Goal: Task Accomplishment & Management: Manage account settings

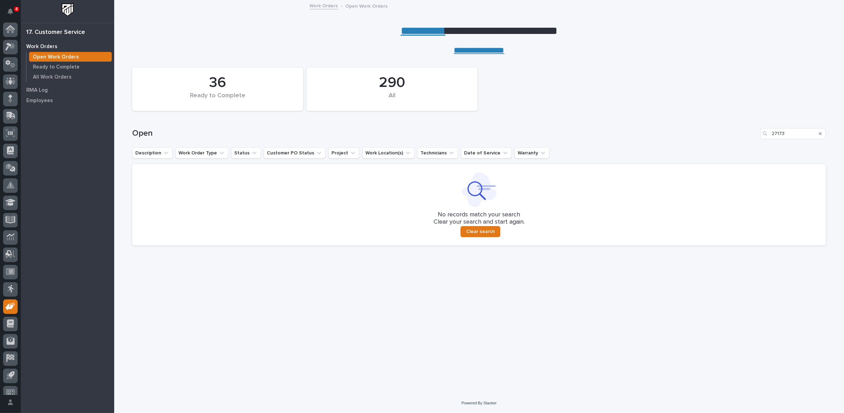
scroll to position [8, 0]
drag, startPoint x: 796, startPoint y: 129, endPoint x: 716, endPoint y: 135, distance: 79.4
click at [717, 135] on div "Open 27173" at bounding box center [479, 133] width 694 height 11
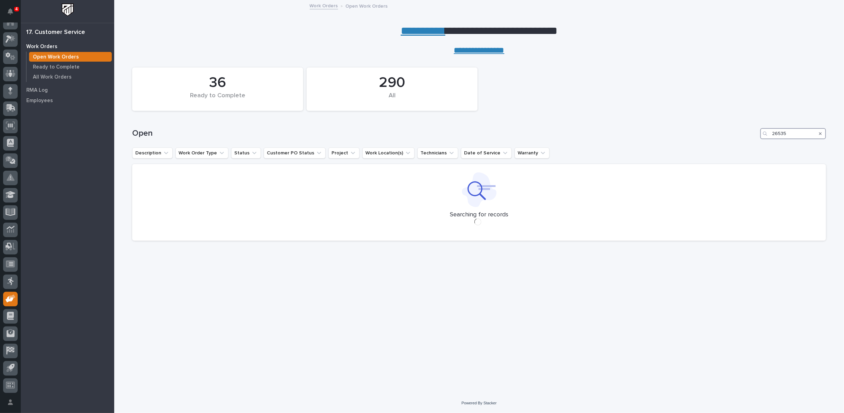
type input "26535"
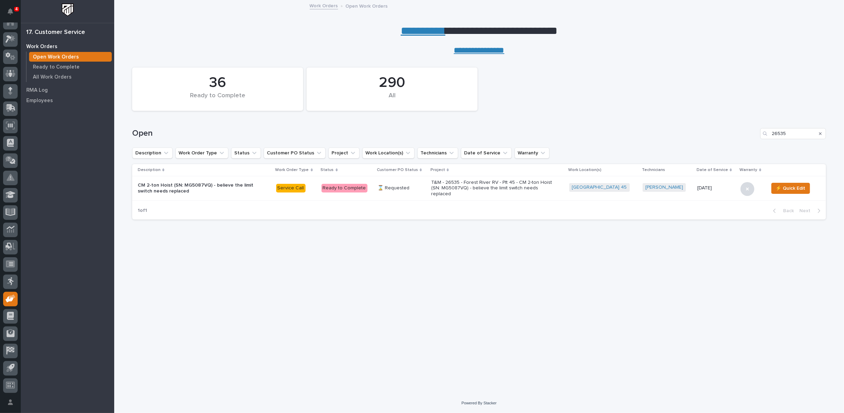
click at [442, 185] on p "T&M - 26535 - Forest River RV - Plt 45 - CM 2-ton Hoist (SN: MG5087VQ) - believ…" at bounding box center [491, 188] width 121 height 17
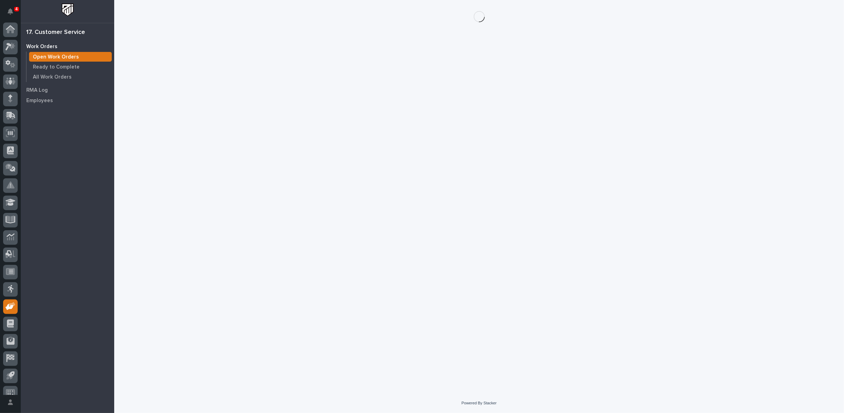
scroll to position [8, 0]
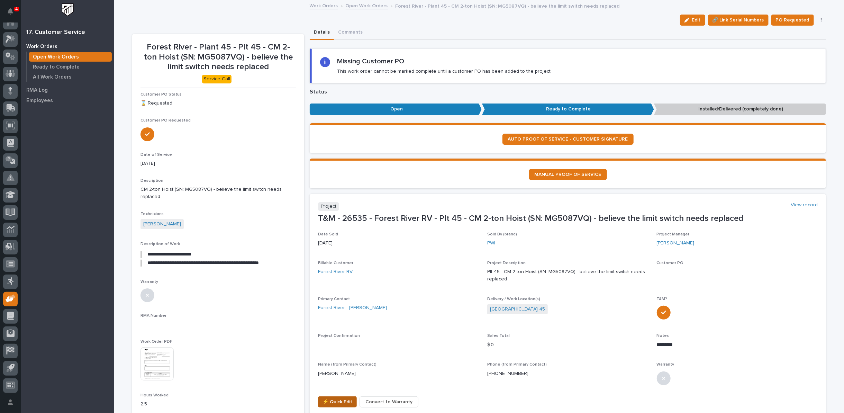
click at [330, 398] on span "⚡ Quick Edit" at bounding box center [337, 401] width 30 height 8
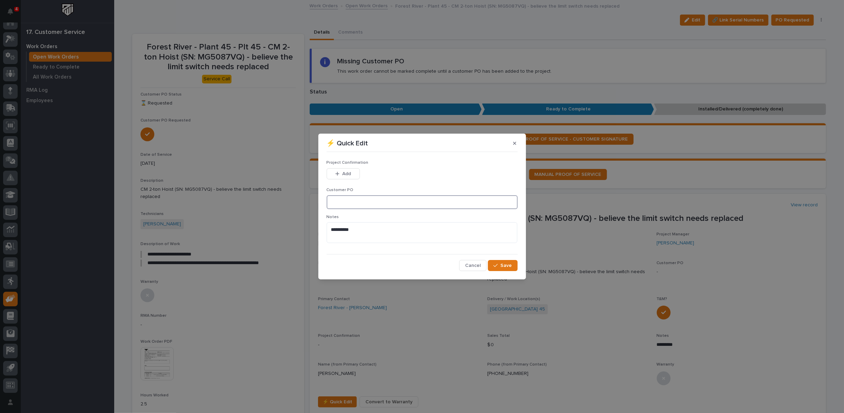
click at [348, 204] on input at bounding box center [422, 202] width 191 height 14
type input "D045-P11398923"
click at [338, 172] on icon "button" at bounding box center [337, 173] width 4 height 5
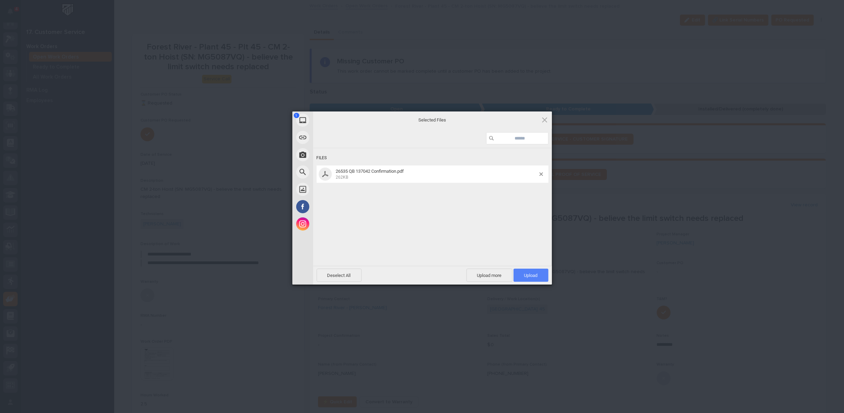
click at [532, 275] on span "Upload 1" at bounding box center [530, 275] width 13 height 5
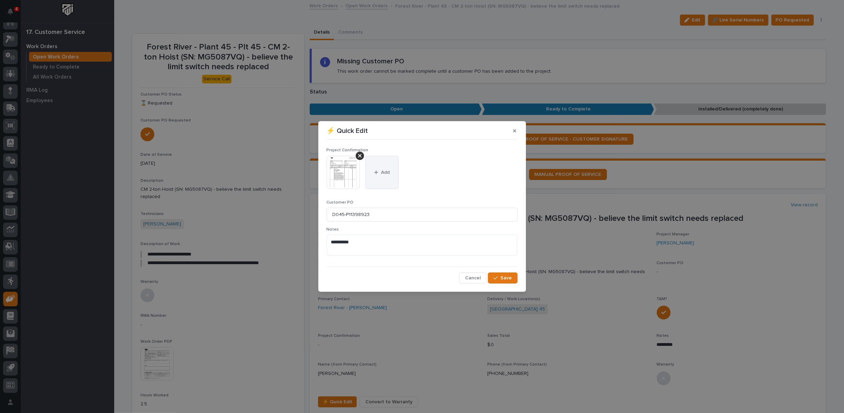
click at [384, 167] on button "Add" at bounding box center [381, 172] width 33 height 33
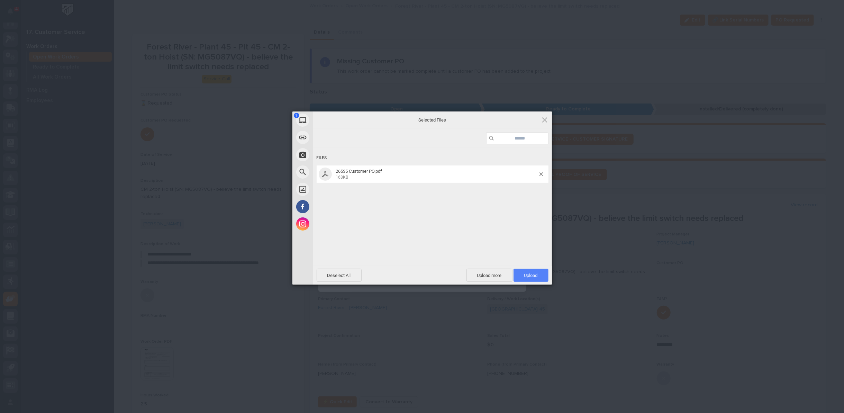
click at [521, 278] on span "Upload 1" at bounding box center [530, 274] width 35 height 13
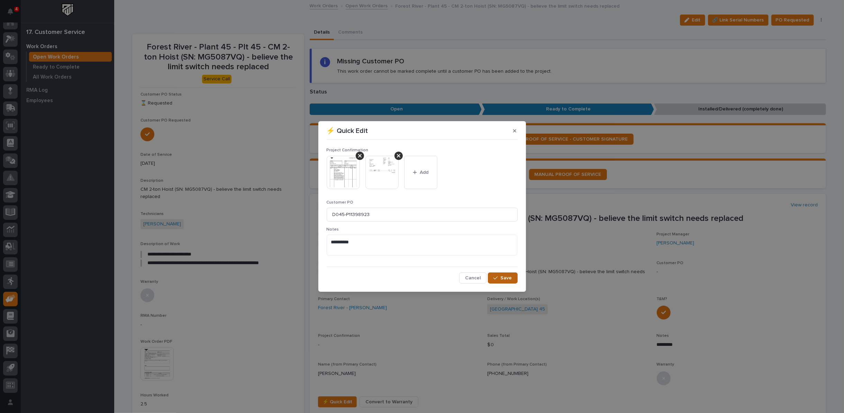
click at [504, 277] on span "Save" at bounding box center [506, 278] width 11 height 6
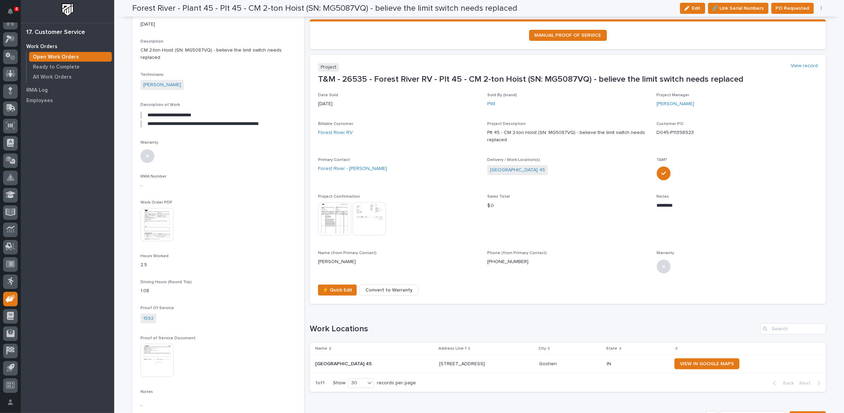
scroll to position [0, 0]
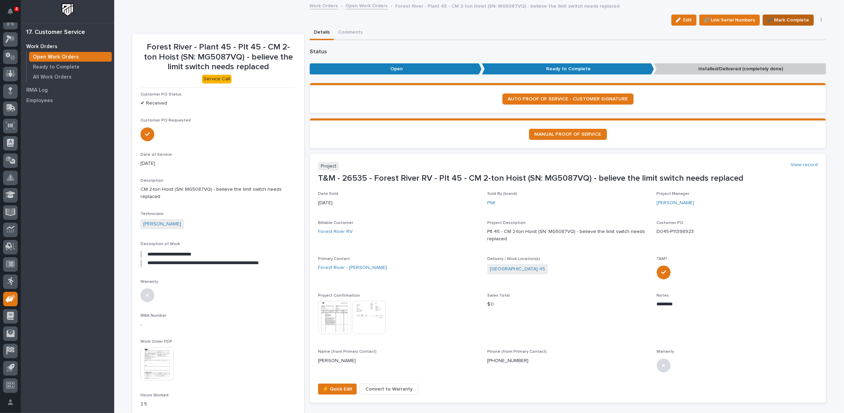
click at [781, 20] on span "✔️ Mark Complete" at bounding box center [788, 20] width 42 height 8
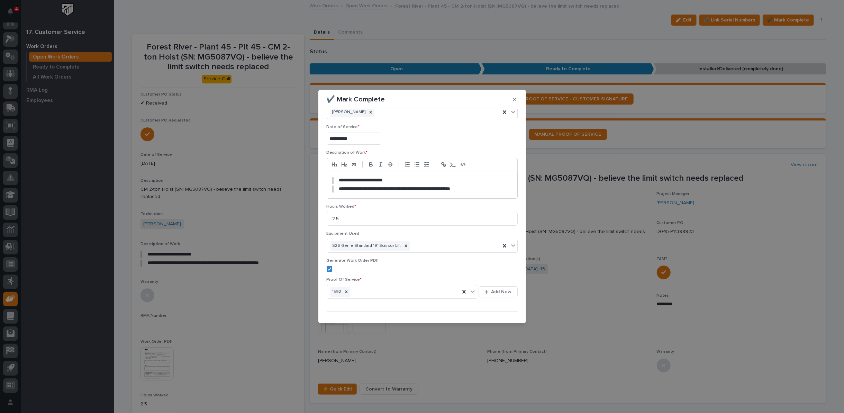
scroll to position [28, 0]
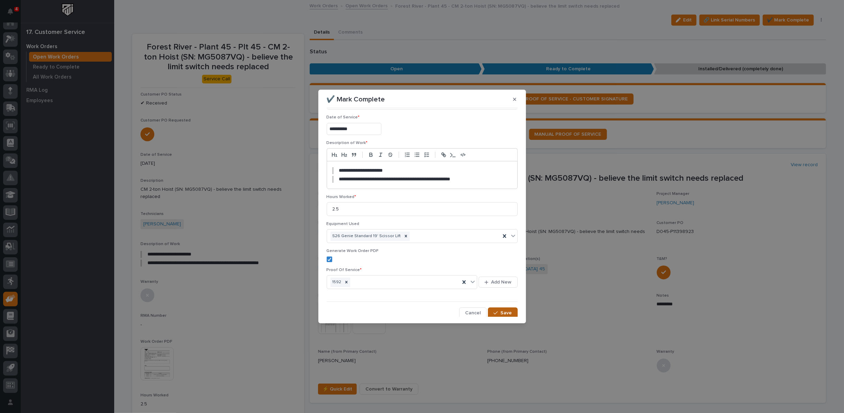
click at [495, 312] on div "button" at bounding box center [496, 312] width 7 height 5
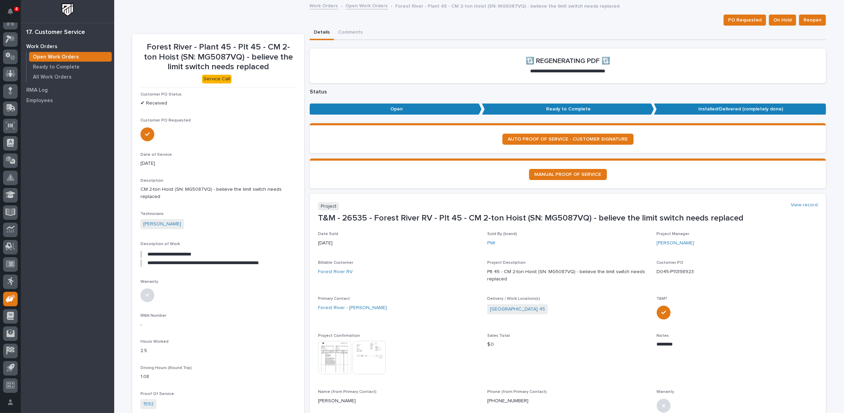
click at [356, 6] on link "Open Work Orders" at bounding box center [367, 5] width 42 height 8
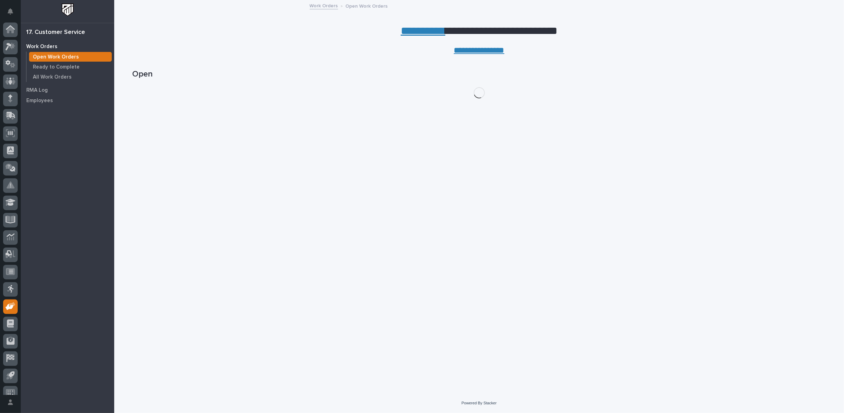
scroll to position [8, 0]
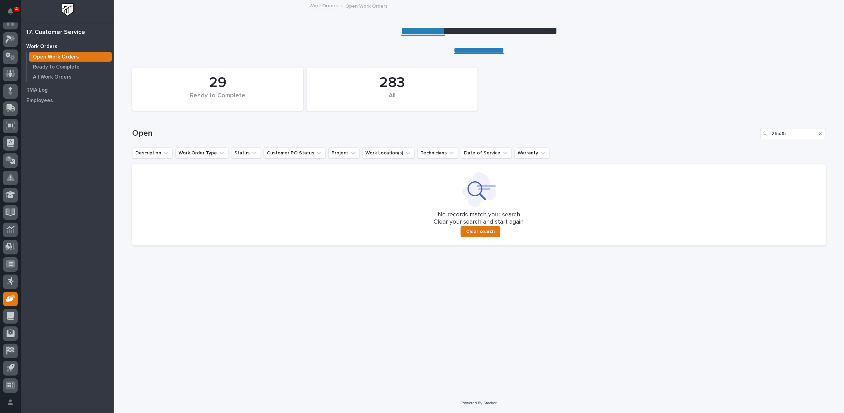
click at [821, 131] on icon "Search" at bounding box center [820, 133] width 3 height 4
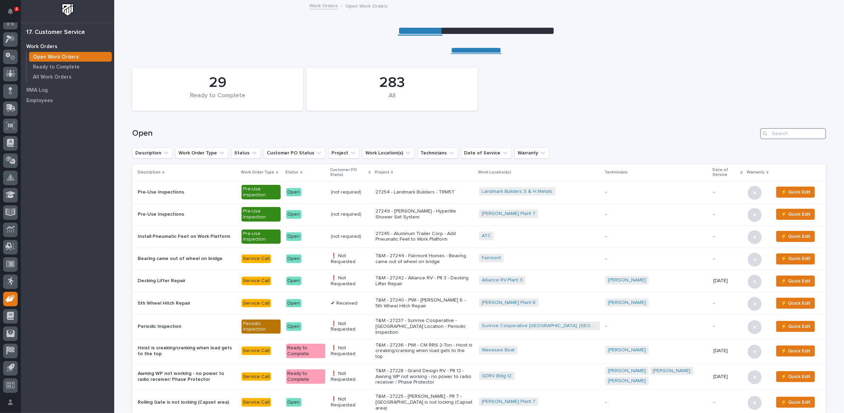
click at [770, 132] on input "Search" at bounding box center [793, 133] width 66 height 11
type input "26730"
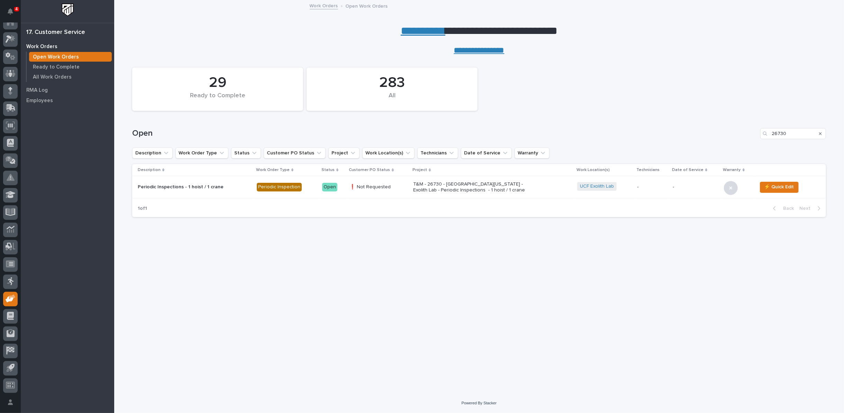
click at [439, 188] on p "T&M - 26730 - University of Central Florida - Exolith Lab - Periodic Inspection…" at bounding box center [473, 187] width 121 height 12
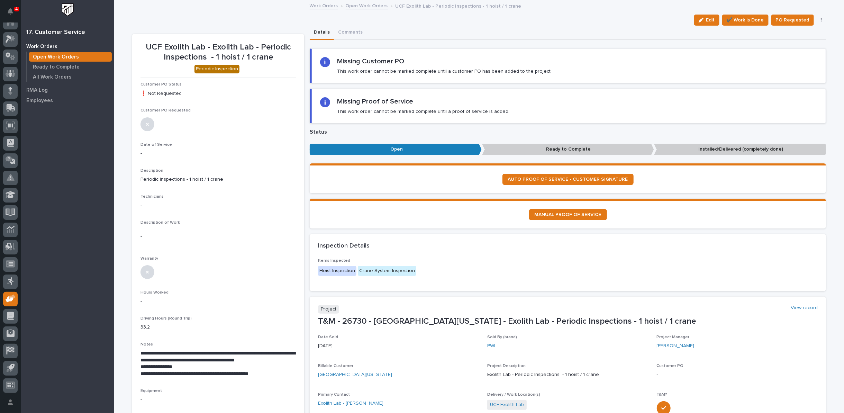
scroll to position [154, 0]
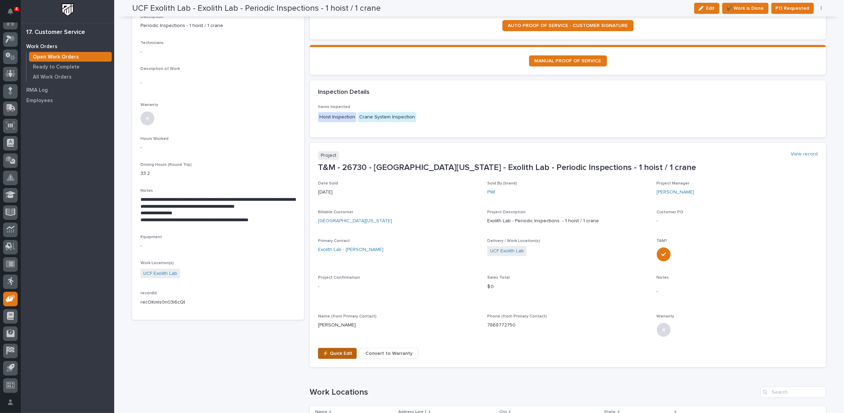
click at [334, 352] on span "⚡ Quick Edit" at bounding box center [337, 353] width 30 height 8
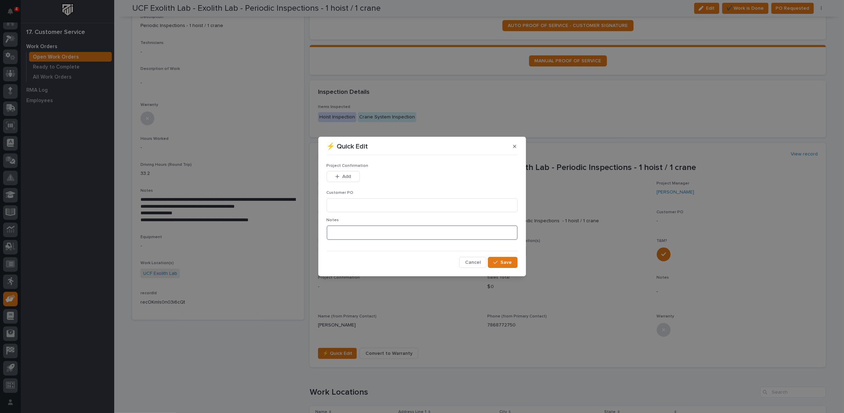
click at [350, 234] on textarea at bounding box center [422, 232] width 191 height 15
type textarea "*********"
click at [356, 206] on input at bounding box center [422, 205] width 191 height 14
type input "PO-UCF-00080598"
click at [342, 176] on span "Add" at bounding box center [346, 176] width 9 height 6
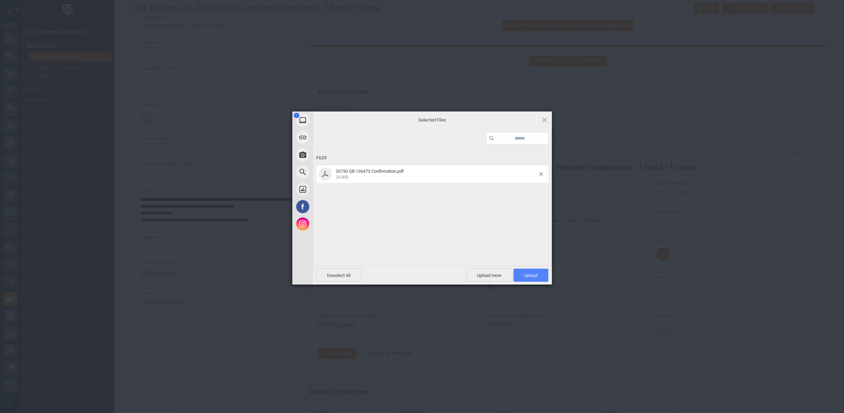
click at [521, 275] on span "Upload 1" at bounding box center [530, 274] width 35 height 13
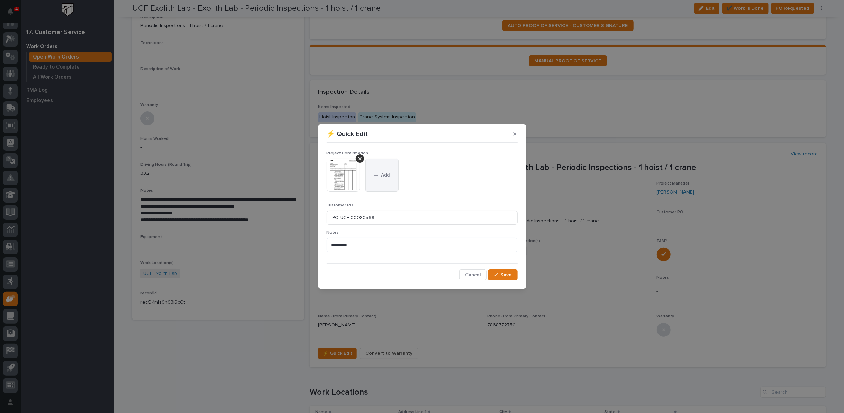
click at [388, 168] on button "Add" at bounding box center [381, 174] width 33 height 33
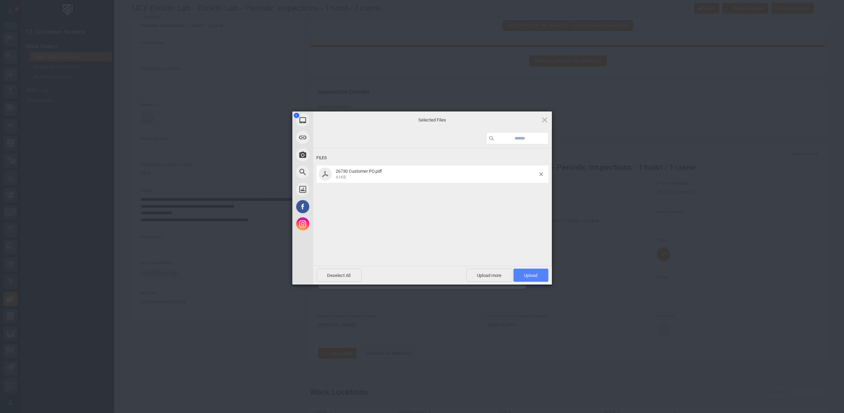
click at [531, 274] on span "Upload 1" at bounding box center [530, 275] width 13 height 5
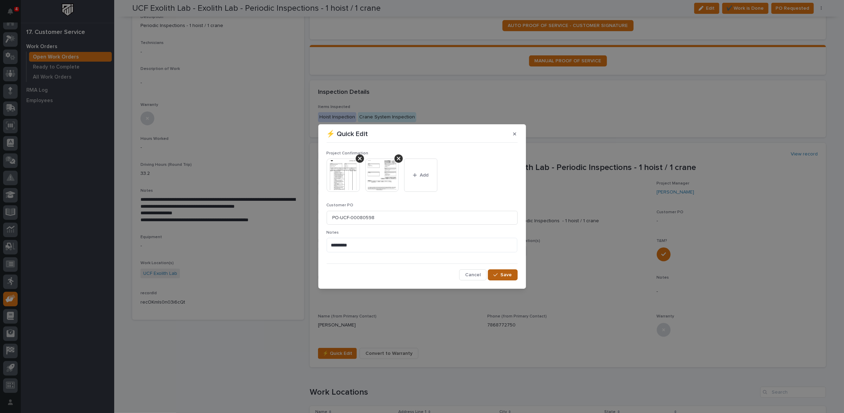
click at [510, 275] on span "Save" at bounding box center [506, 275] width 11 height 6
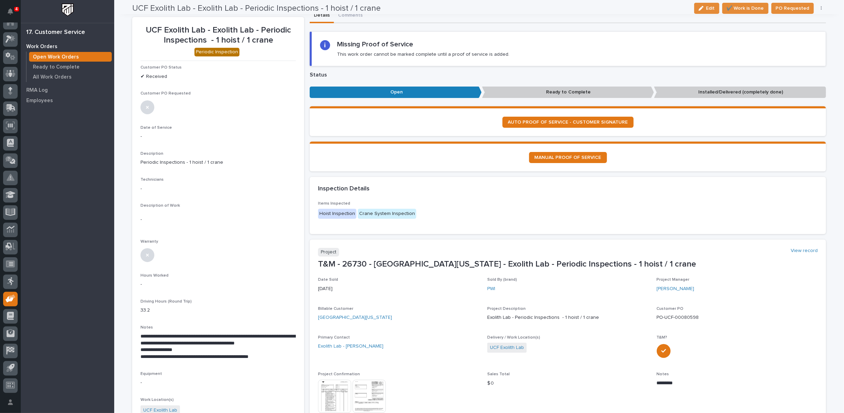
scroll to position [0, 0]
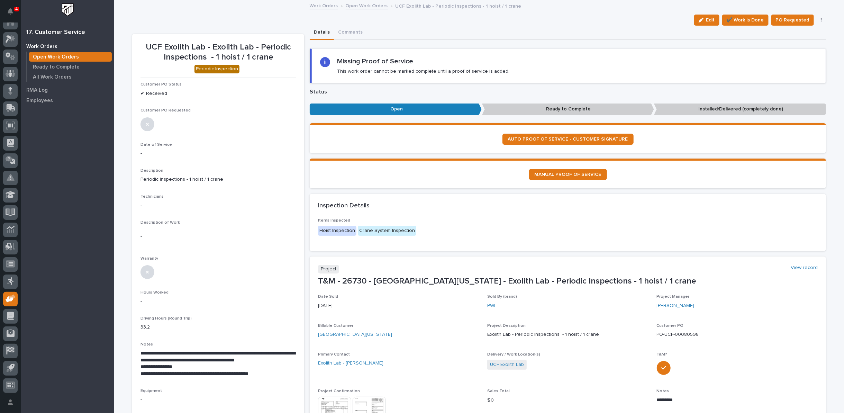
click at [359, 7] on link "Open Work Orders" at bounding box center [367, 5] width 42 height 8
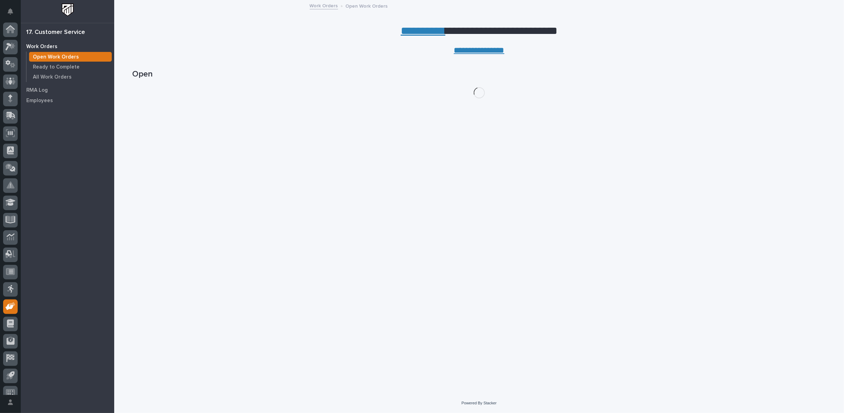
scroll to position [8, 0]
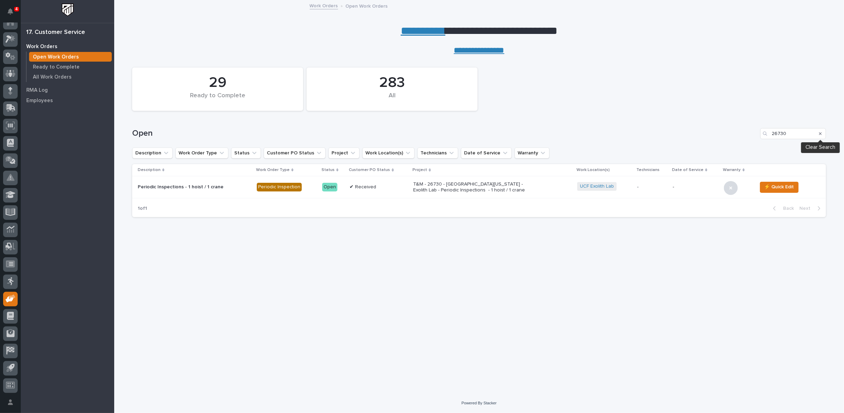
click at [820, 133] on icon "Search" at bounding box center [820, 133] width 3 height 3
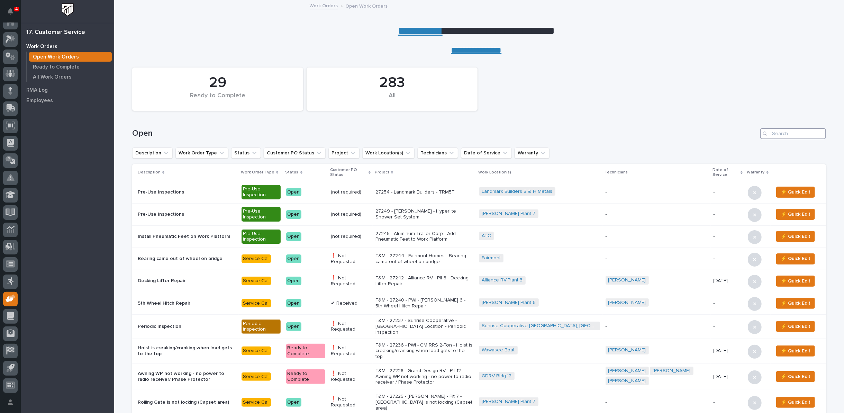
click at [786, 130] on input "Search" at bounding box center [793, 133] width 66 height 11
type input "26626"
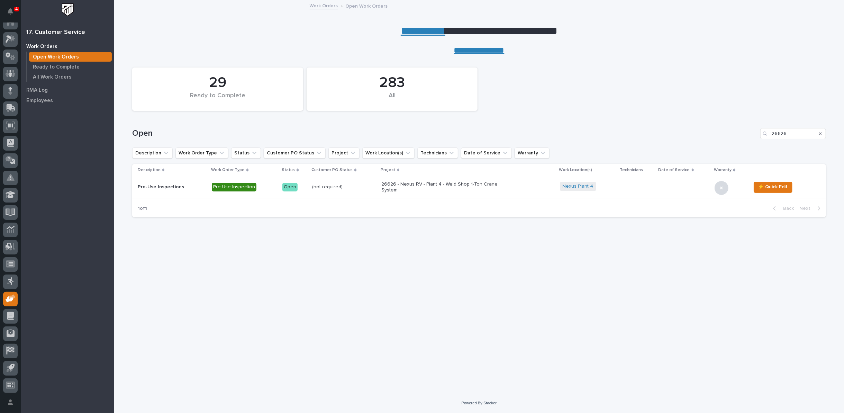
click at [405, 31] on link "**********" at bounding box center [423, 30] width 45 height 11
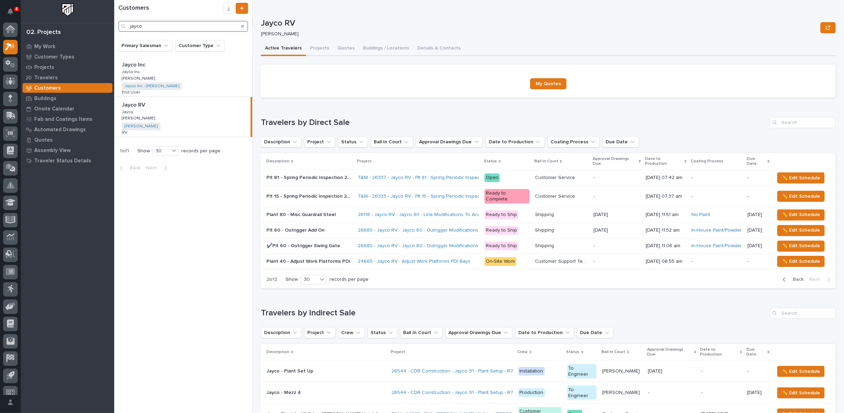
drag, startPoint x: 146, startPoint y: 28, endPoint x: 54, endPoint y: 27, distance: 92.4
click at [114, 28] on div "4 My Settings Log Out 02. Projects My Work Customer Types Projects Travelers Cu…" at bounding box center [479, 206] width 730 height 413
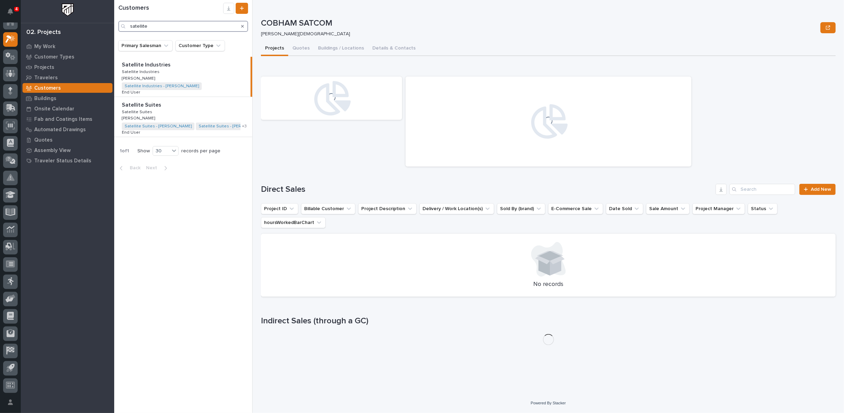
type input "satellite"
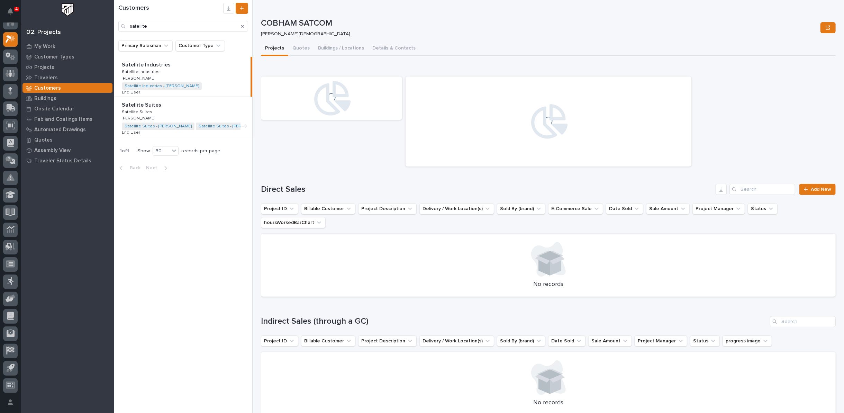
click at [218, 113] on div "Satellite Suites Satellite Suites Satellite Suites Satellite Suites Tim Ergle T…" at bounding box center [183, 117] width 138 height 40
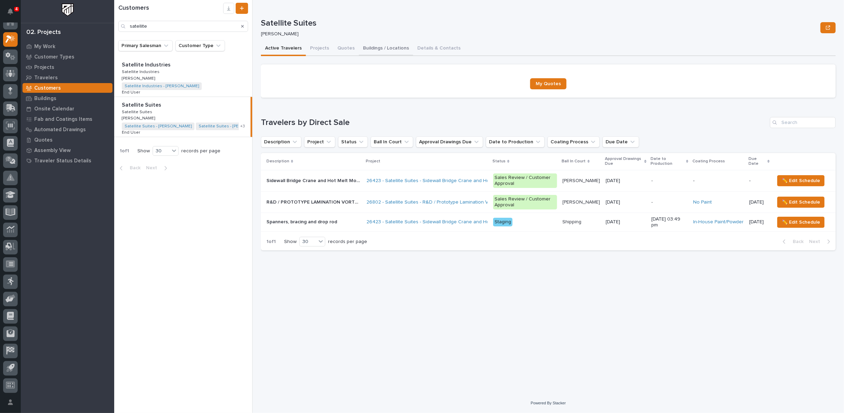
click at [368, 47] on button "Buildings / Locations" at bounding box center [386, 49] width 54 height 15
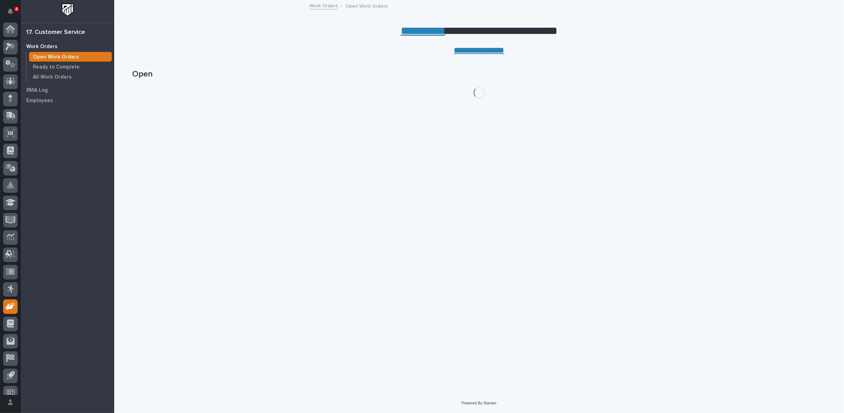
scroll to position [8, 0]
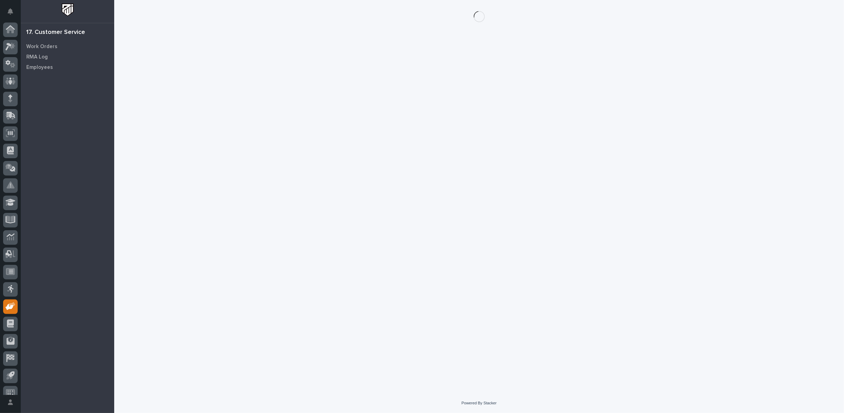
scroll to position [8, 0]
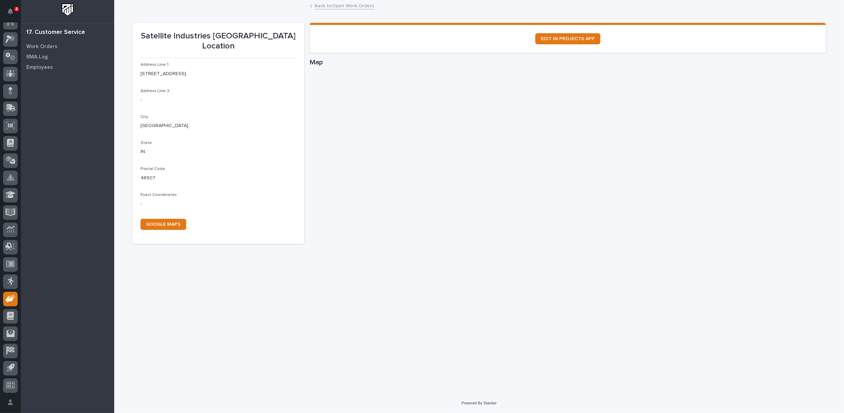
click at [342, 6] on link "Back to Open Work Orders" at bounding box center [344, 5] width 59 height 8
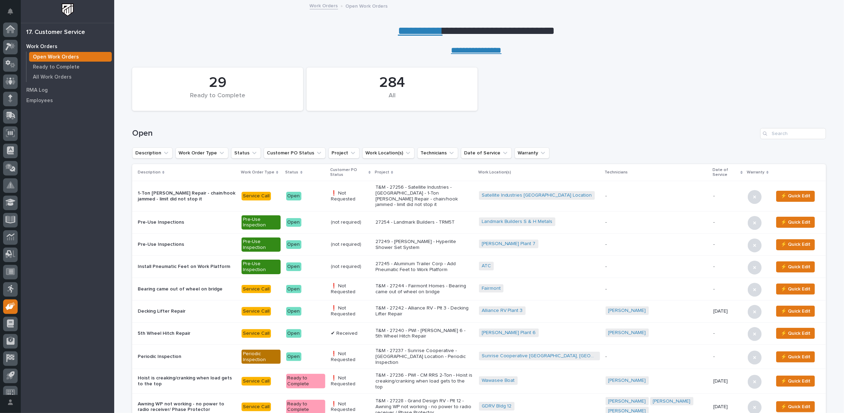
scroll to position [8, 0]
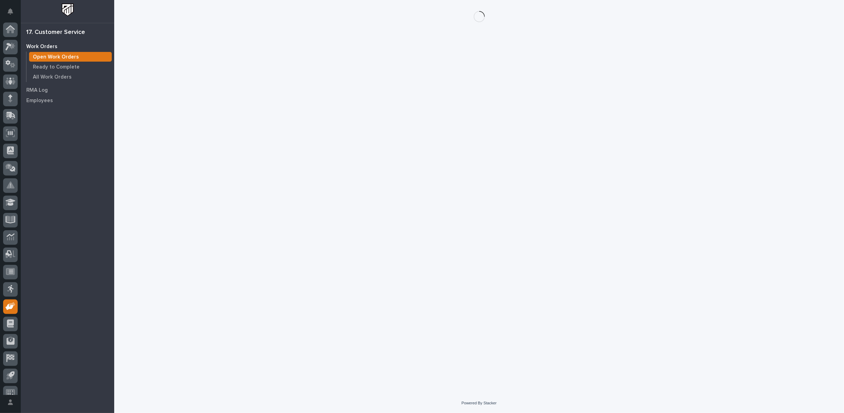
scroll to position [8, 0]
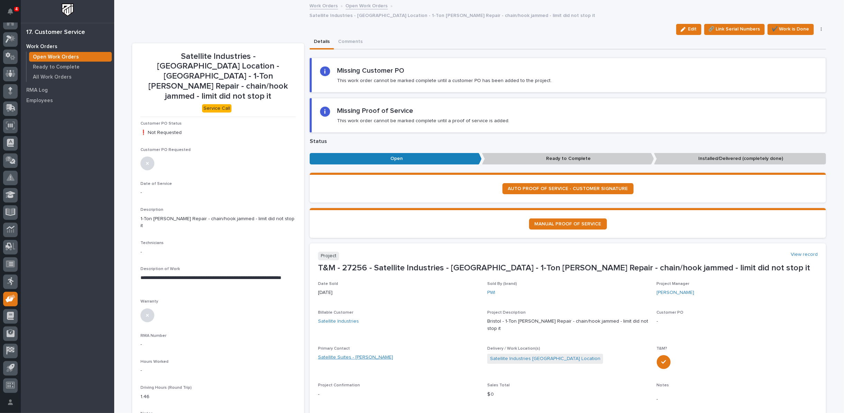
click at [354, 354] on link "Satellite Suites - [PERSON_NAME]" at bounding box center [355, 357] width 75 height 7
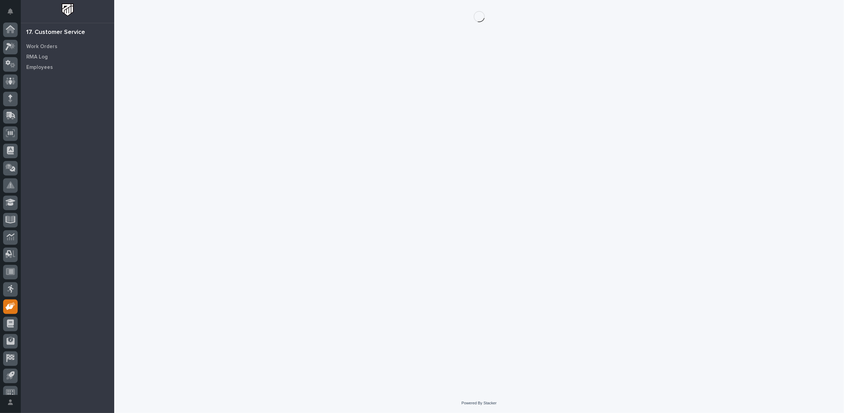
scroll to position [8, 0]
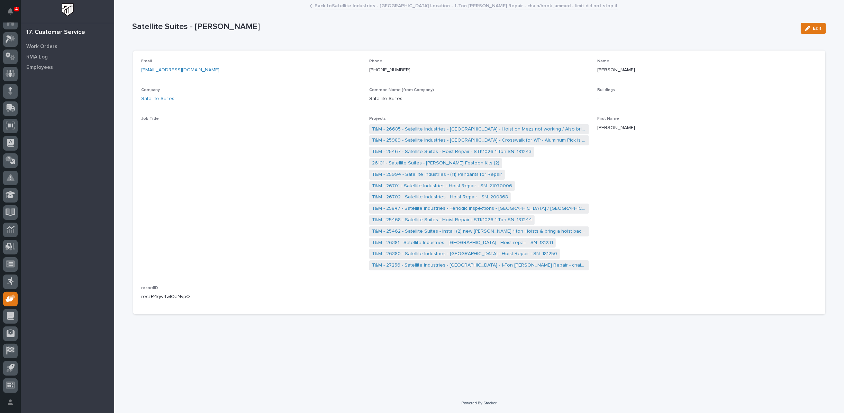
click at [335, 4] on link "Back to Satellite Industries - Bristol Location - 1-Ton Starke Repair - chain/h…" at bounding box center [466, 5] width 303 height 8
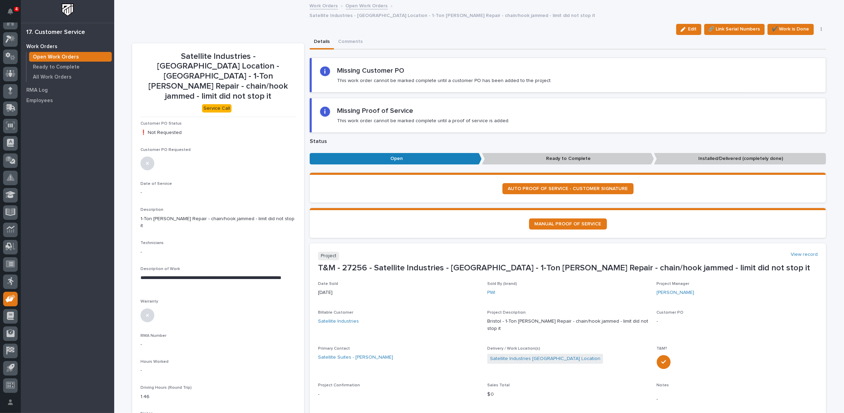
click at [358, 5] on link "Open Work Orders" at bounding box center [367, 5] width 42 height 8
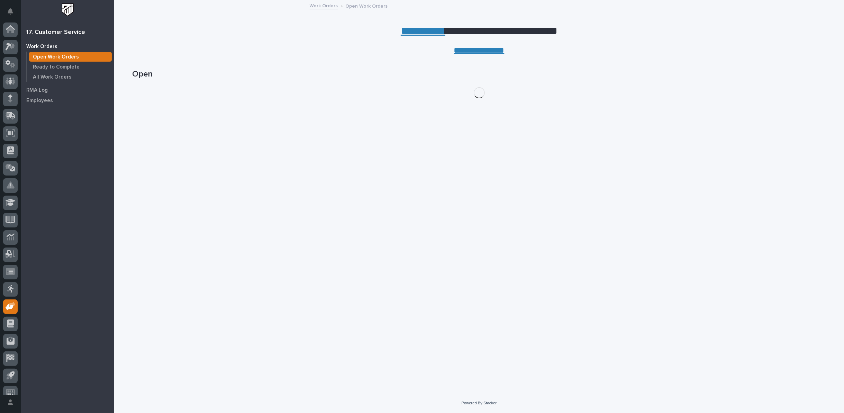
scroll to position [8, 0]
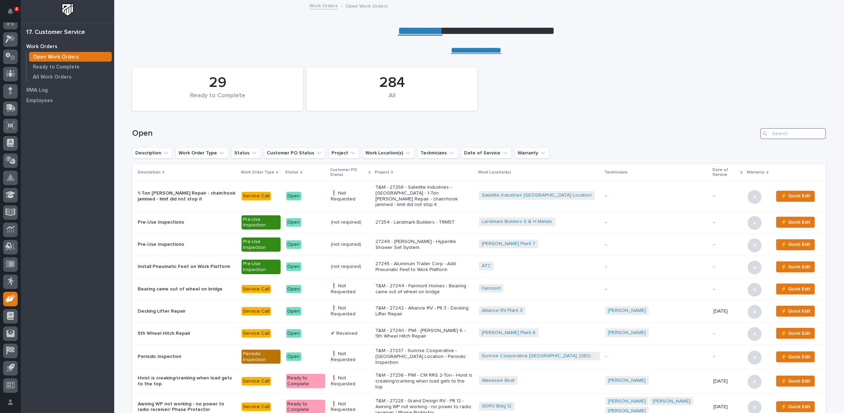
click at [772, 135] on input "Search" at bounding box center [793, 133] width 66 height 11
type input "26561"
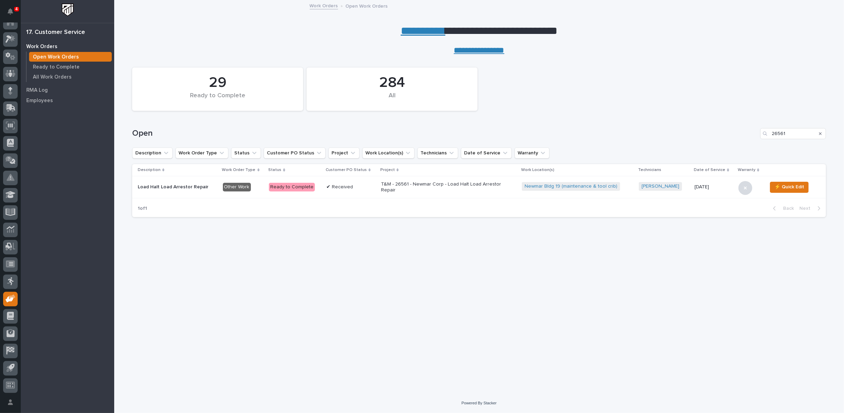
click at [417, 181] on p "T&M - 26561 - Newmar Corp - Load Halt Load Arrestor Repair" at bounding box center [441, 187] width 121 height 12
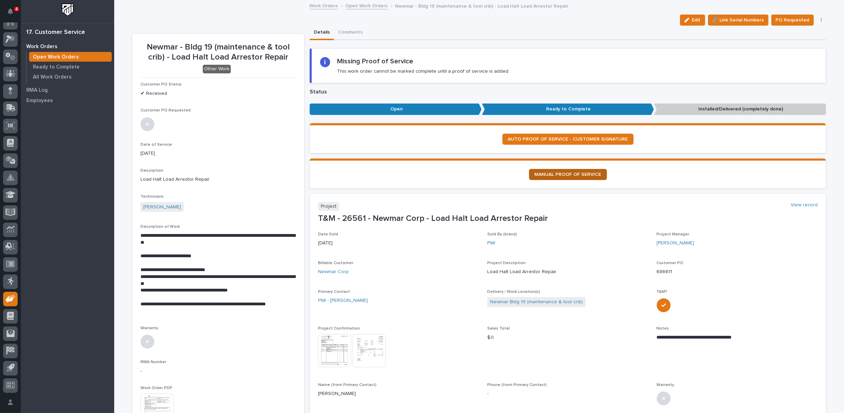
click at [550, 174] on span "MANUAL PROOF OF SERVICE" at bounding box center [567, 174] width 67 height 5
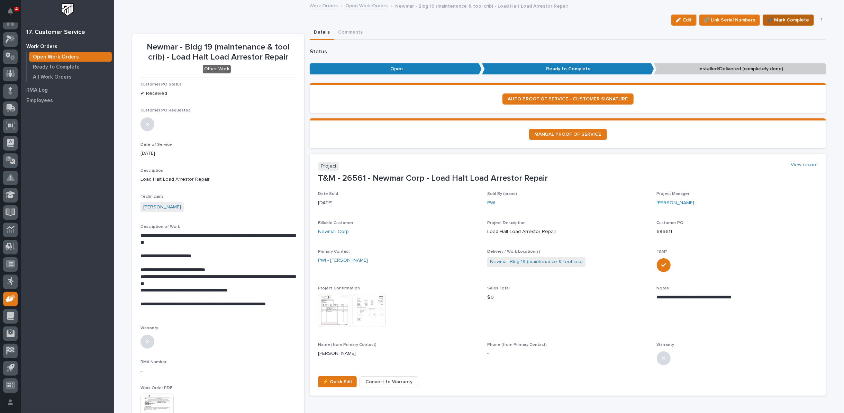
click at [782, 18] on span "✔️ Mark Complete" at bounding box center [788, 20] width 42 height 8
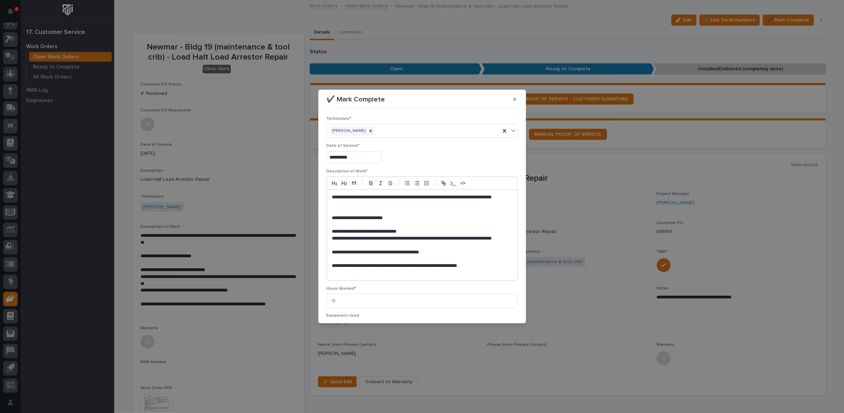
scroll to position [92, 0]
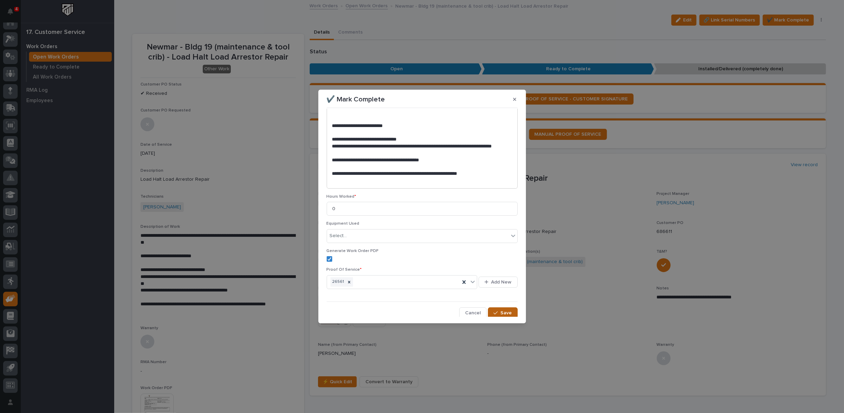
click at [501, 310] on span "Save" at bounding box center [506, 313] width 11 height 6
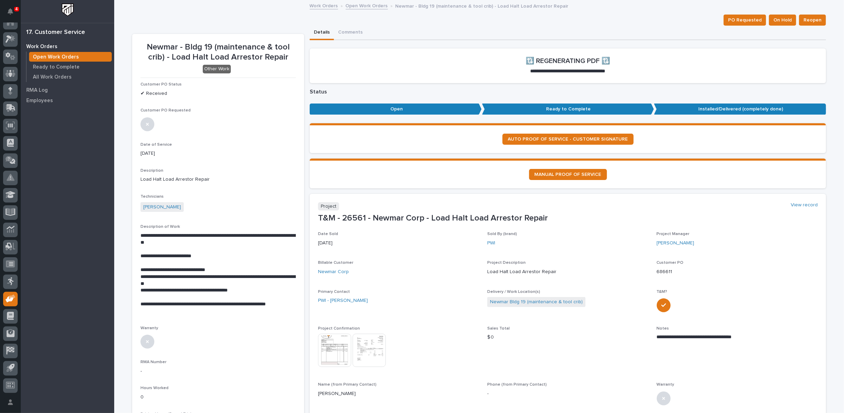
click at [347, 5] on link "Open Work Orders" at bounding box center [367, 5] width 42 height 8
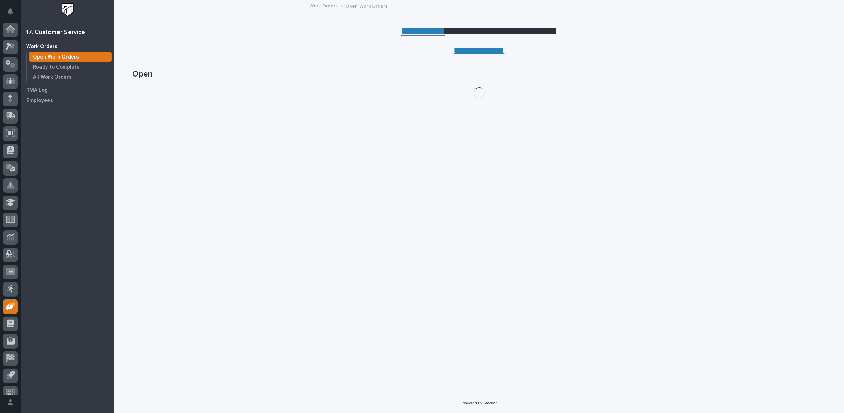
scroll to position [8, 0]
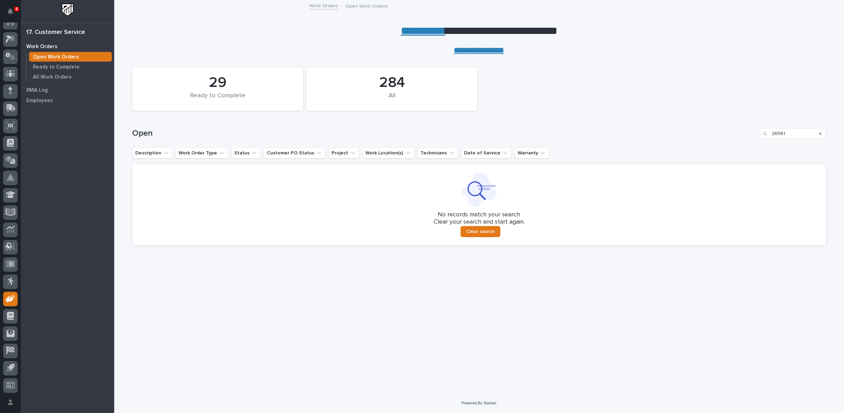
click at [821, 133] on icon "Search" at bounding box center [820, 133] width 3 height 4
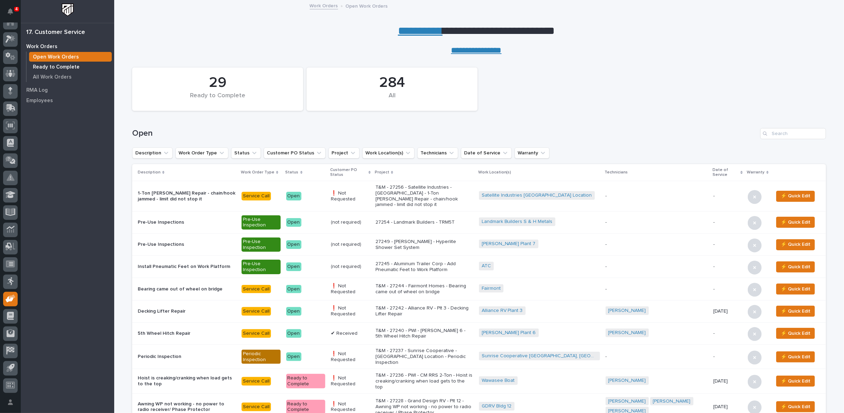
click at [76, 67] on p "Ready to Complete" at bounding box center [56, 67] width 47 height 6
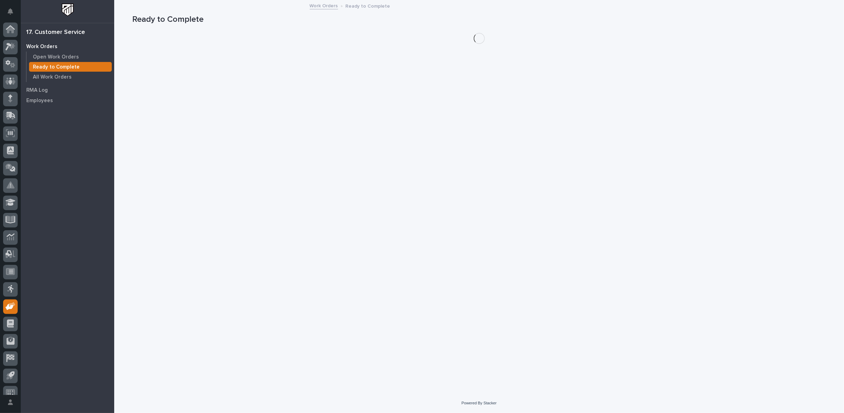
scroll to position [8, 0]
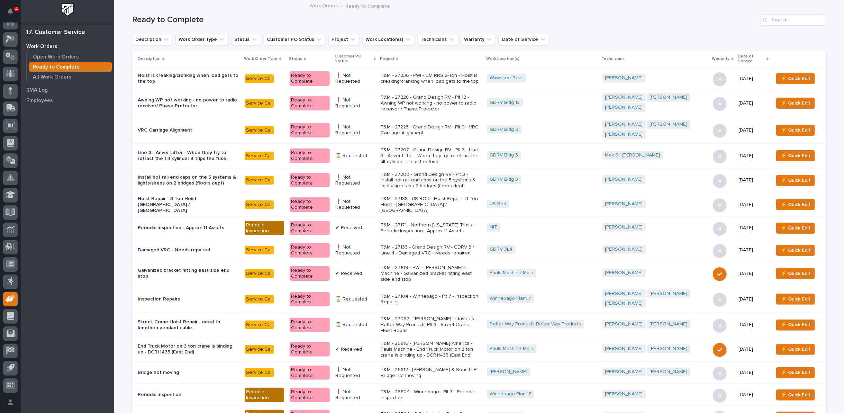
click at [376, 57] on icon at bounding box center [375, 58] width 2 height 3
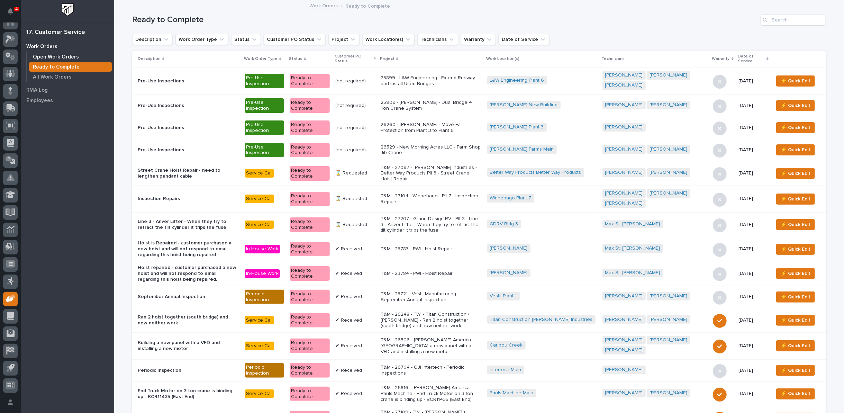
click at [70, 57] on p "Open Work Orders" at bounding box center [56, 57] width 46 height 6
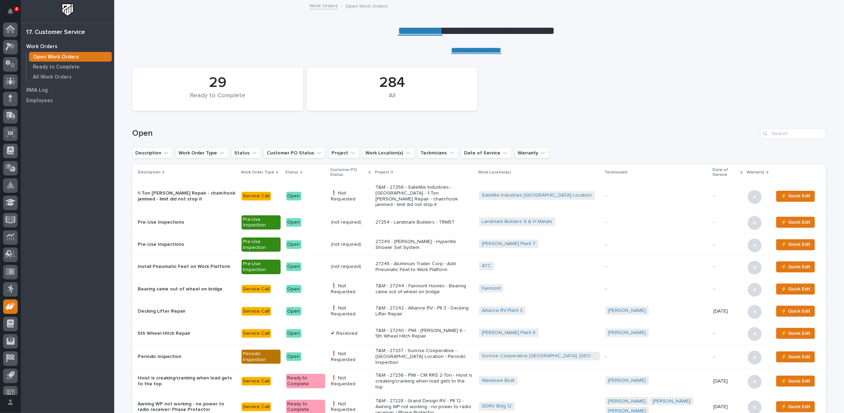
scroll to position [8, 0]
click at [788, 130] on input "Search" at bounding box center [793, 133] width 66 height 11
type input "27193"
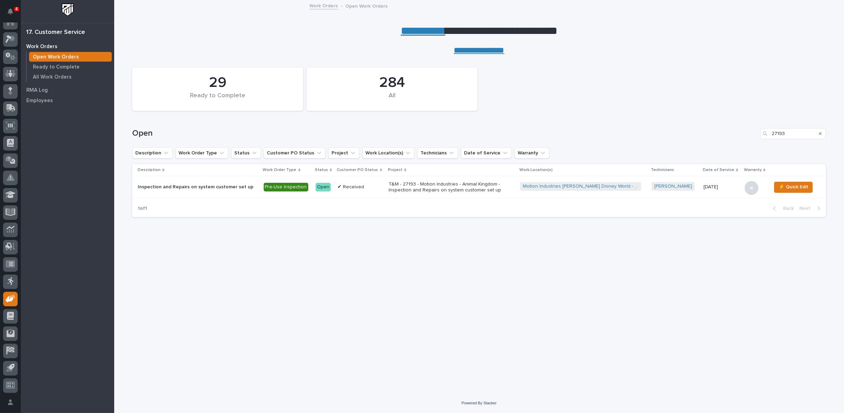
click at [819, 132] on icon "Search" at bounding box center [820, 133] width 3 height 4
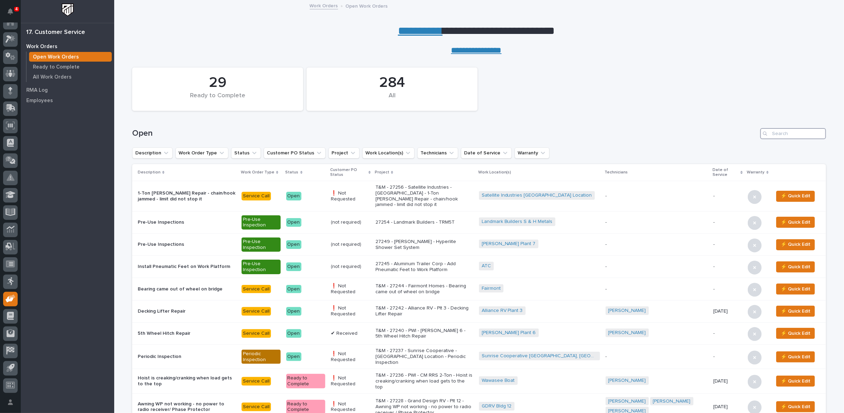
click at [774, 131] on input "Search" at bounding box center [793, 133] width 66 height 11
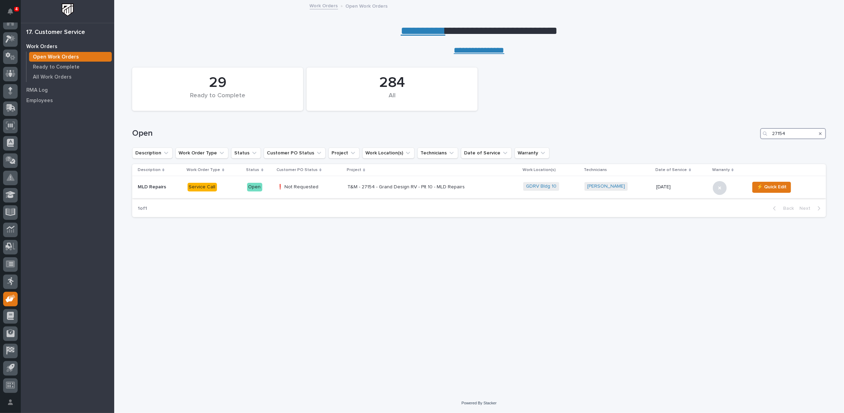
type input "27154"
click at [429, 186] on p "T&M - 27154 - Grand Design RV - Plt 10 - MLD Repairs" at bounding box center [407, 187] width 121 height 6
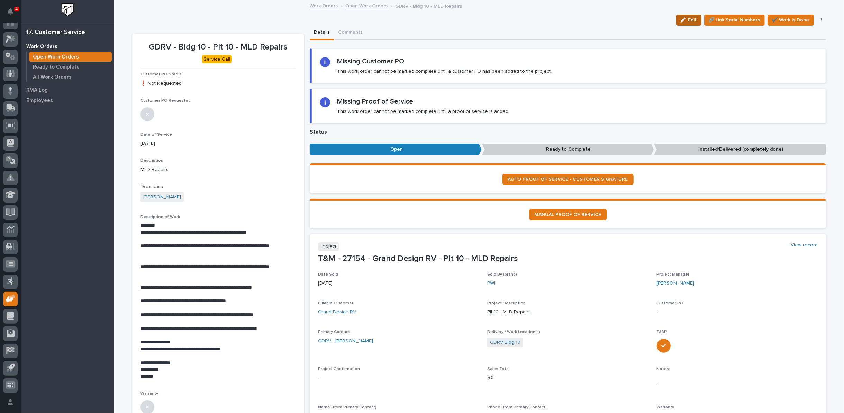
click at [690, 18] on span "Edit" at bounding box center [692, 20] width 9 height 6
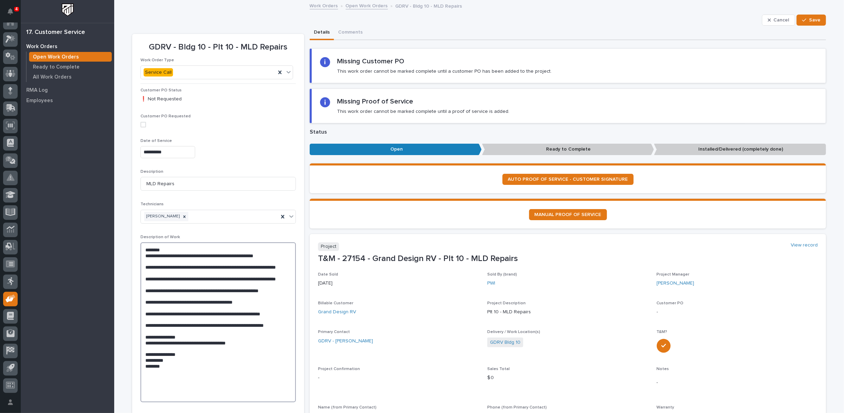
click at [170, 388] on textarea "**********" at bounding box center [217, 322] width 155 height 160
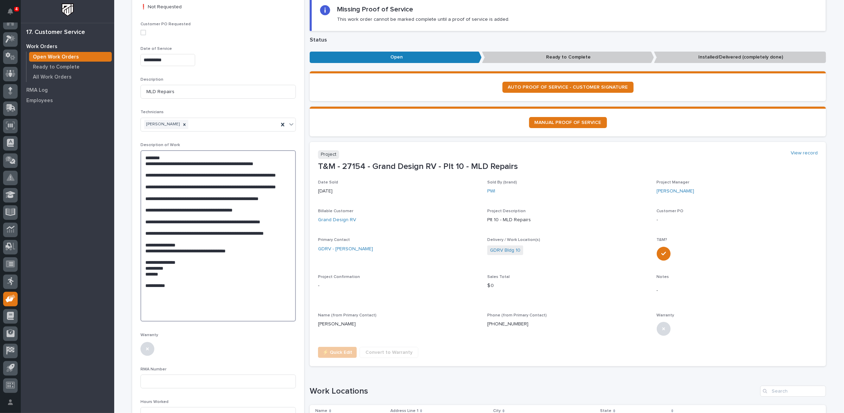
scroll to position [115, 0]
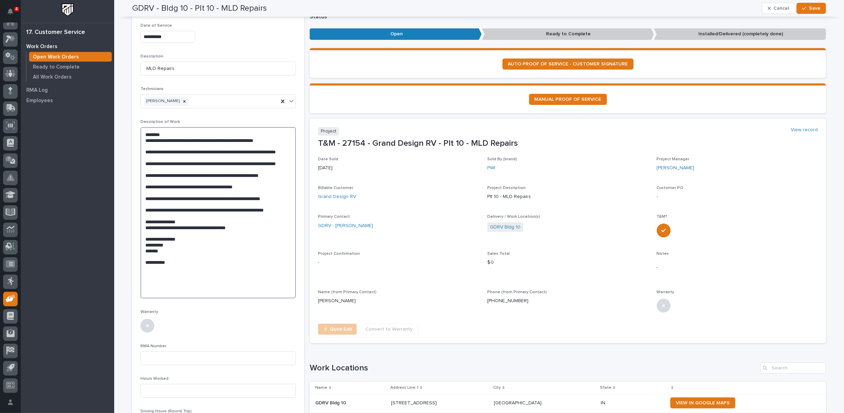
paste textarea "**********"
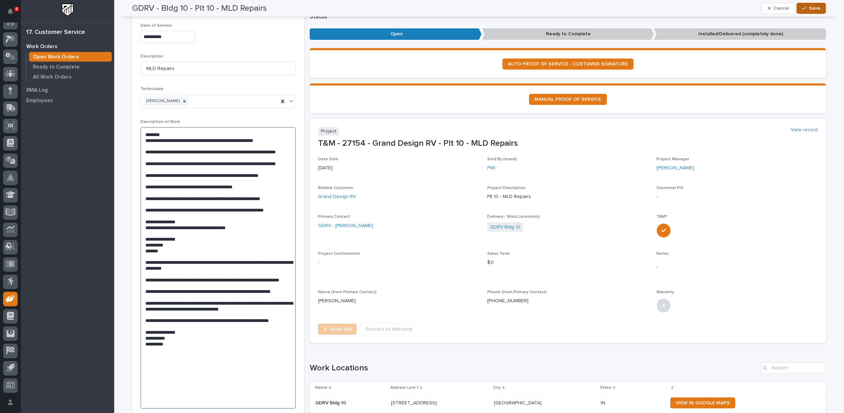
type textarea "**********"
click at [805, 8] on div "button" at bounding box center [805, 8] width 7 height 5
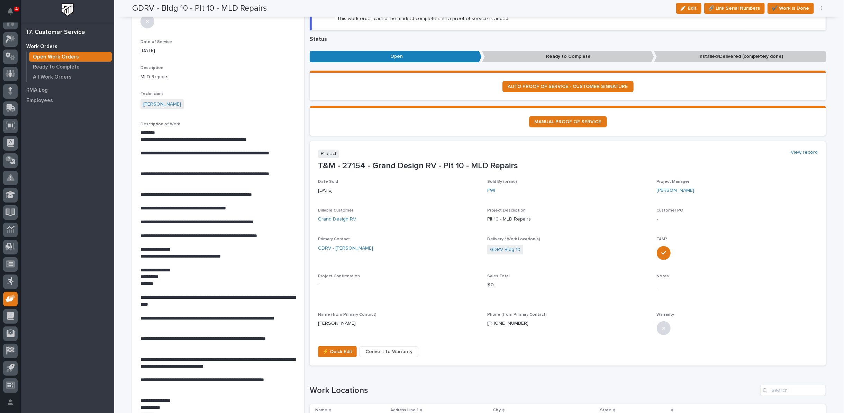
scroll to position [77, 0]
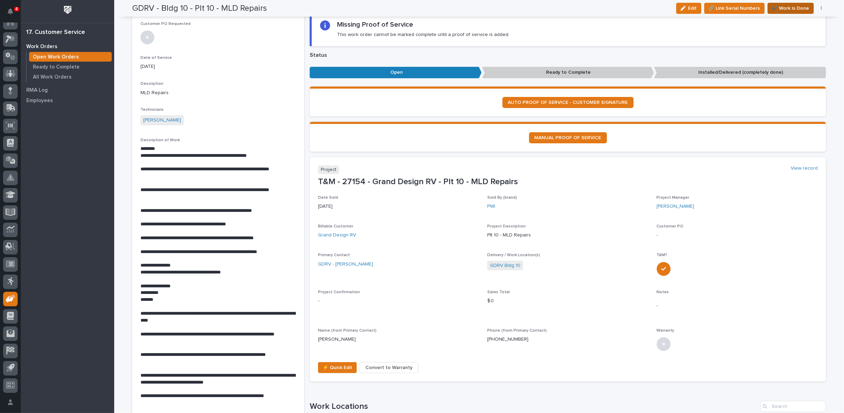
click at [791, 8] on span "✔️ Work is Done" at bounding box center [790, 8] width 37 height 8
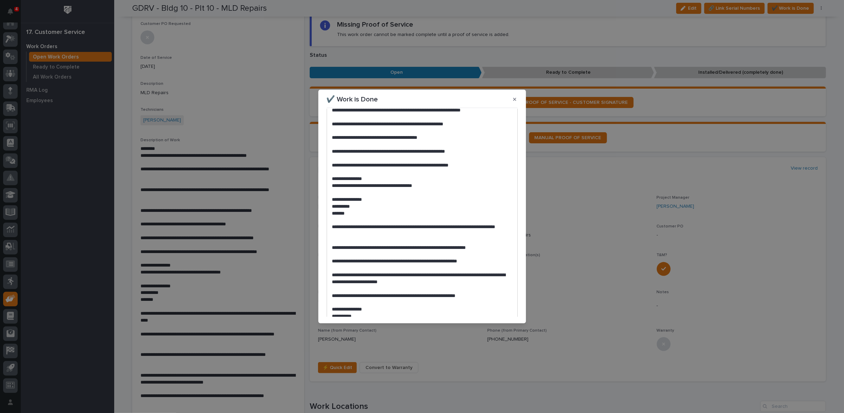
scroll to position [252, 0]
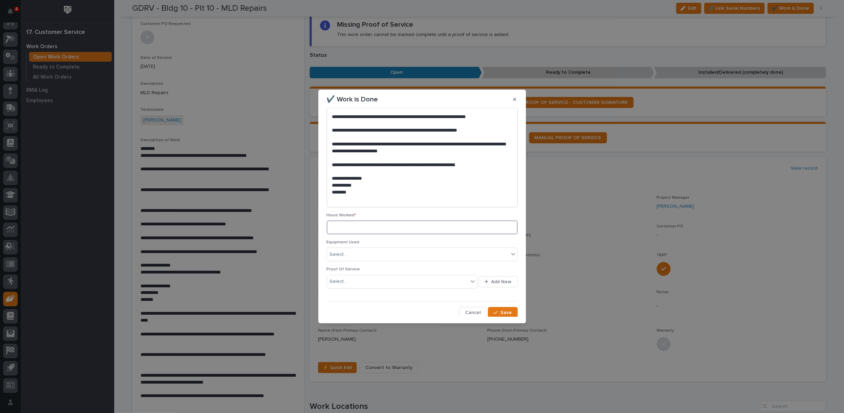
click at [382, 228] on input at bounding box center [422, 227] width 191 height 14
type input "12"
click at [501, 311] on span "Save" at bounding box center [506, 312] width 11 height 6
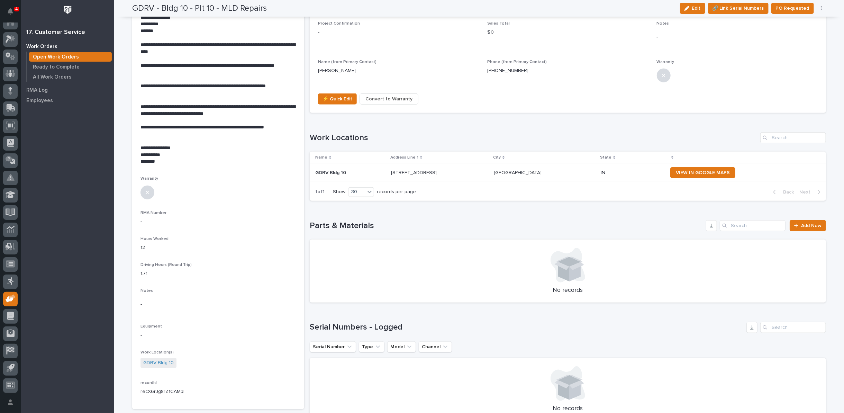
scroll to position [346, 0]
click at [691, 6] on div "button" at bounding box center [688, 8] width 8 height 5
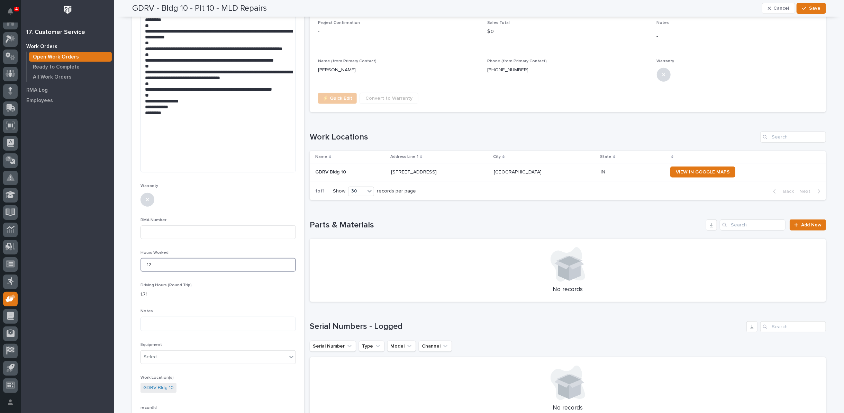
drag, startPoint x: 144, startPoint y: 262, endPoint x: 138, endPoint y: 261, distance: 5.9
click at [140, 261] on input "12" at bounding box center [217, 265] width 155 height 14
click at [157, 263] on input "22" at bounding box center [217, 265] width 155 height 14
type input "22"
click at [809, 7] on span "Save" at bounding box center [814, 8] width 11 height 6
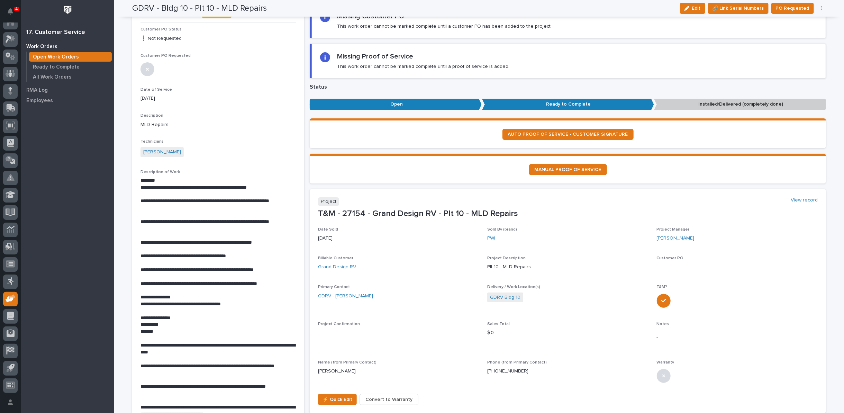
scroll to position [0, 0]
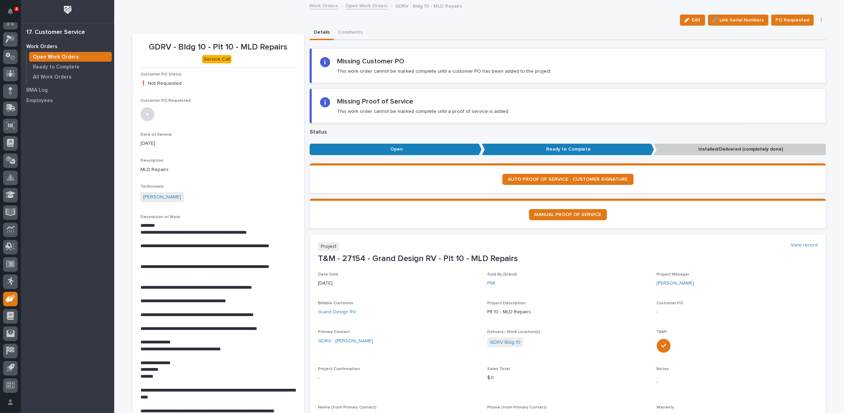
click at [821, 18] on icon "button" at bounding box center [821, 20] width 1 height 5
click at [798, 53] on span "Regenerate PDF" at bounding box center [799, 56] width 37 height 8
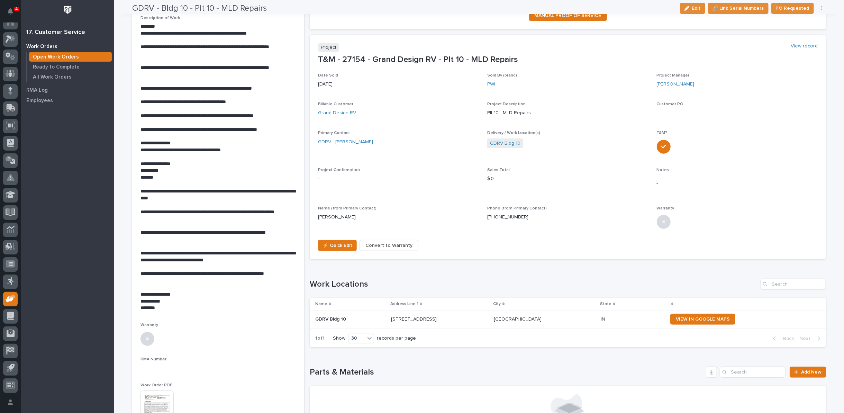
scroll to position [230, 0]
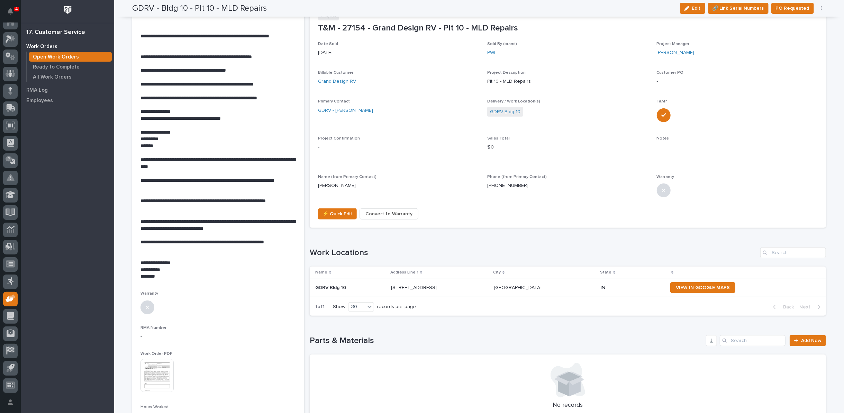
click at [165, 371] on img at bounding box center [156, 375] width 33 height 33
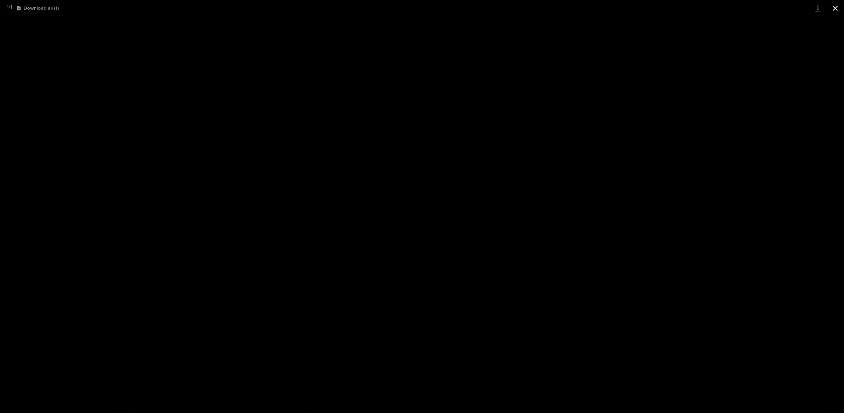
click at [835, 8] on button "Close gallery" at bounding box center [834, 8] width 17 height 16
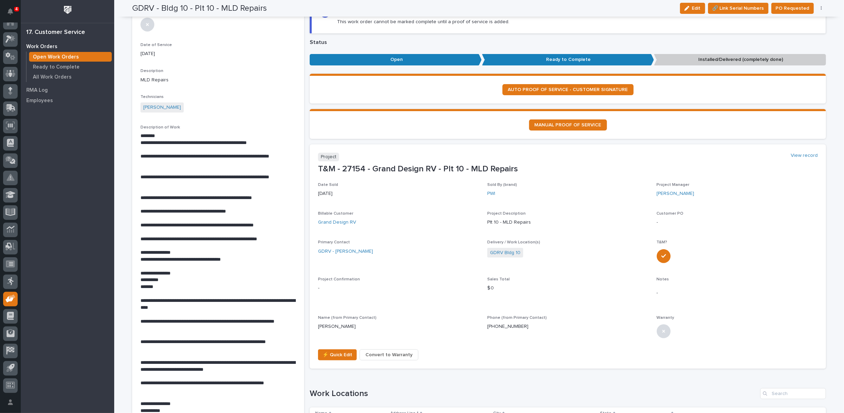
scroll to position [77, 0]
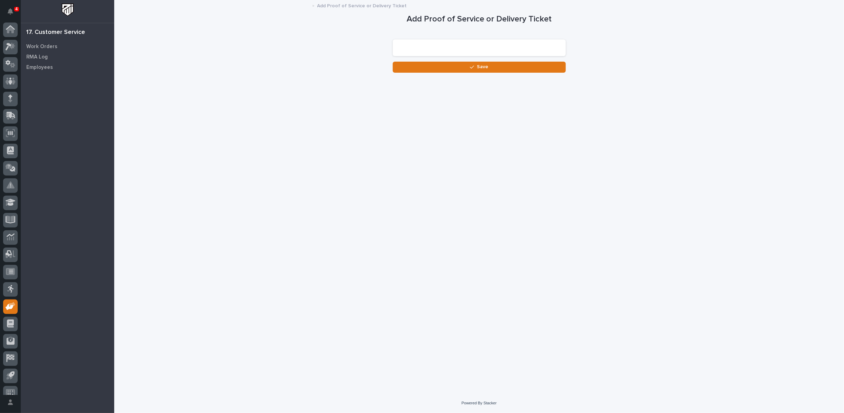
scroll to position [8, 0]
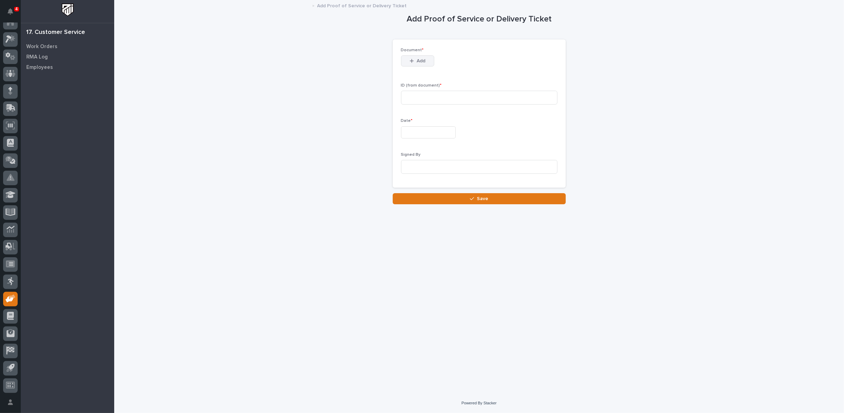
click at [421, 61] on span "Add" at bounding box center [420, 61] width 9 height 6
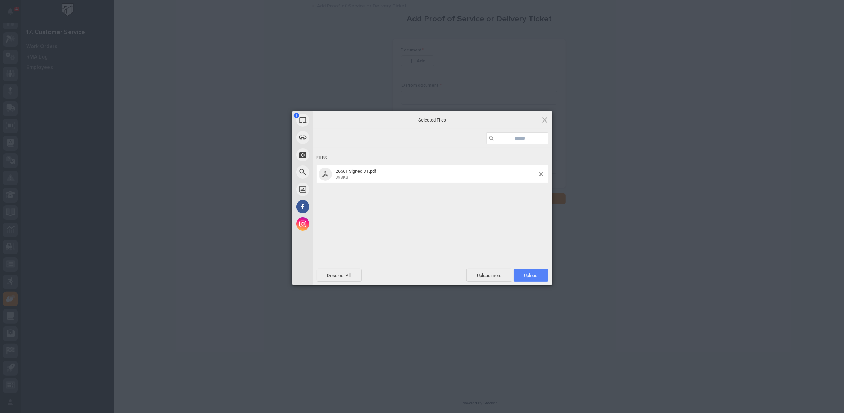
click at [522, 273] on span "Upload 1" at bounding box center [530, 274] width 35 height 13
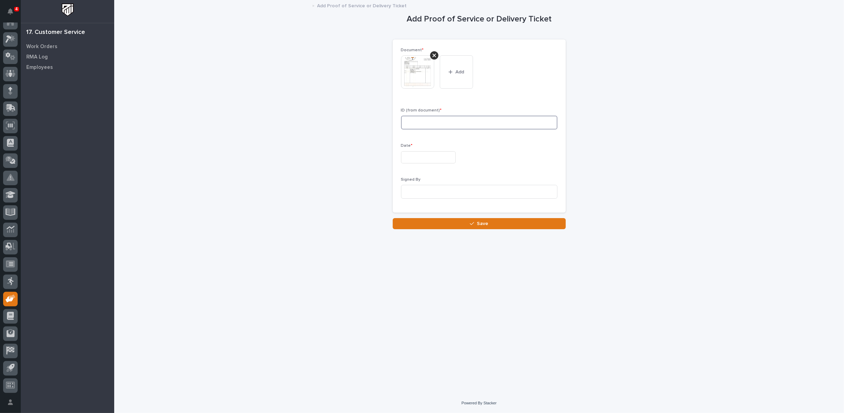
click at [425, 128] on input at bounding box center [479, 123] width 156 height 14
type input "26561"
click at [432, 157] on input "text" at bounding box center [428, 157] width 55 height 12
click at [435, 99] on div "18" at bounding box center [435, 99] width 9 height 9
type input "**********"
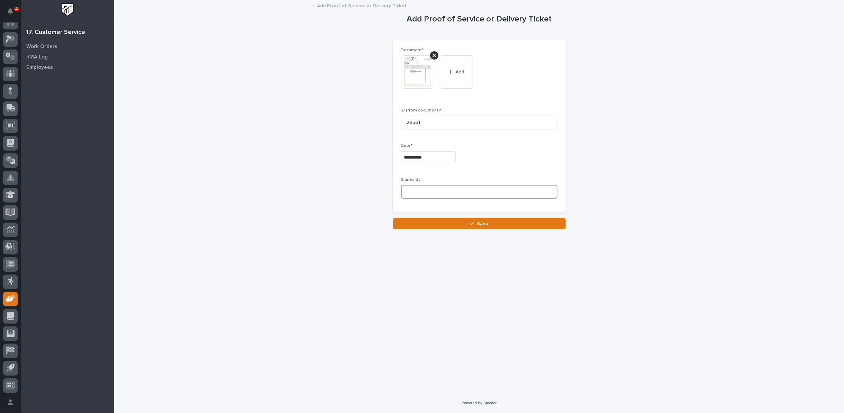
click at [423, 191] on input at bounding box center [479, 192] width 156 height 14
type input "[PERSON_NAME] ????"
click at [453, 222] on button "Save" at bounding box center [479, 223] width 173 height 11
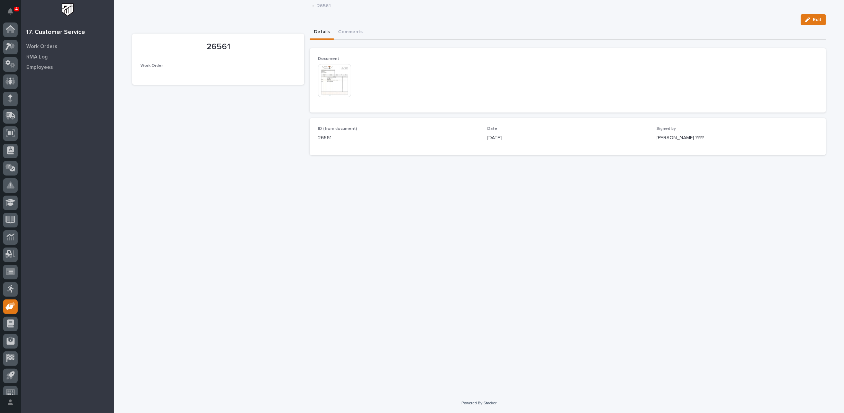
scroll to position [8, 0]
